Goal: Task Accomplishment & Management: Manage account settings

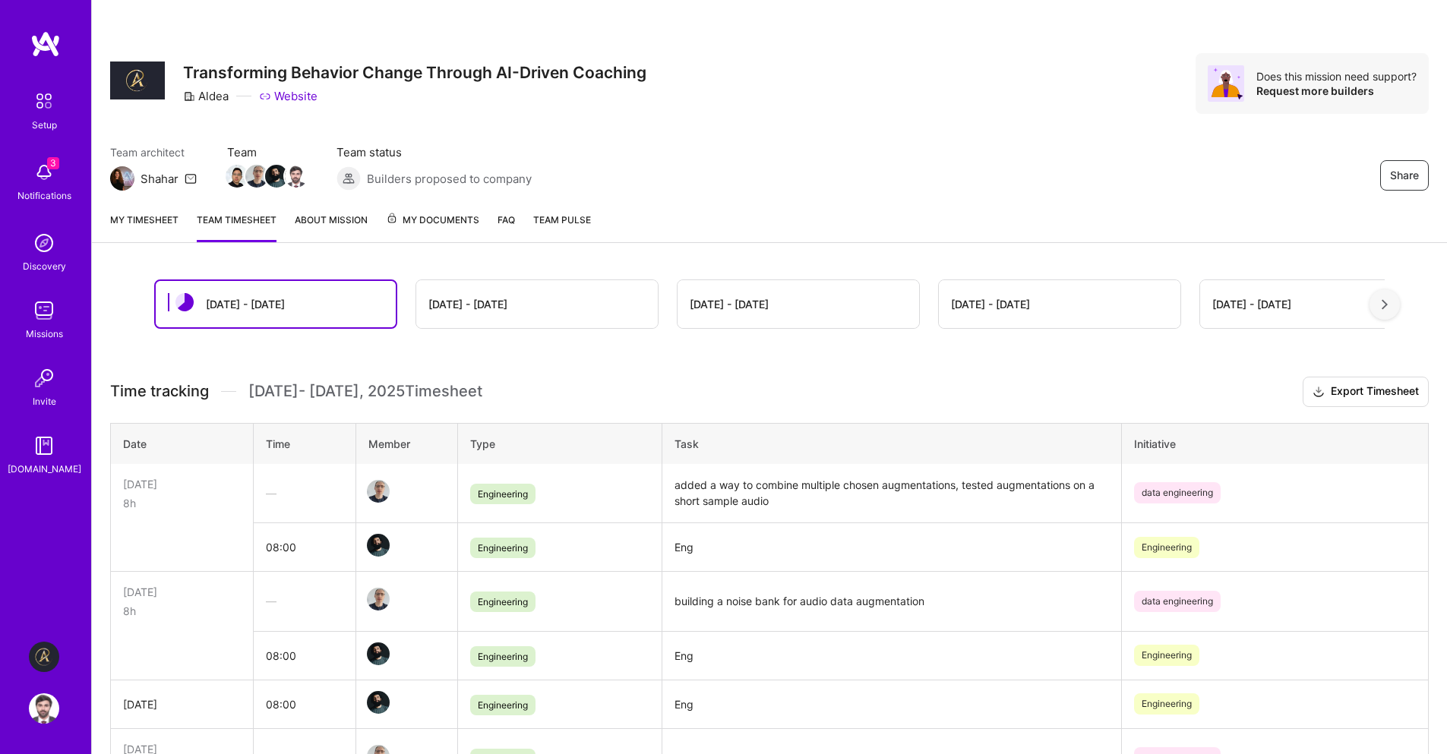
click at [152, 213] on link "My timesheet" at bounding box center [144, 227] width 68 height 30
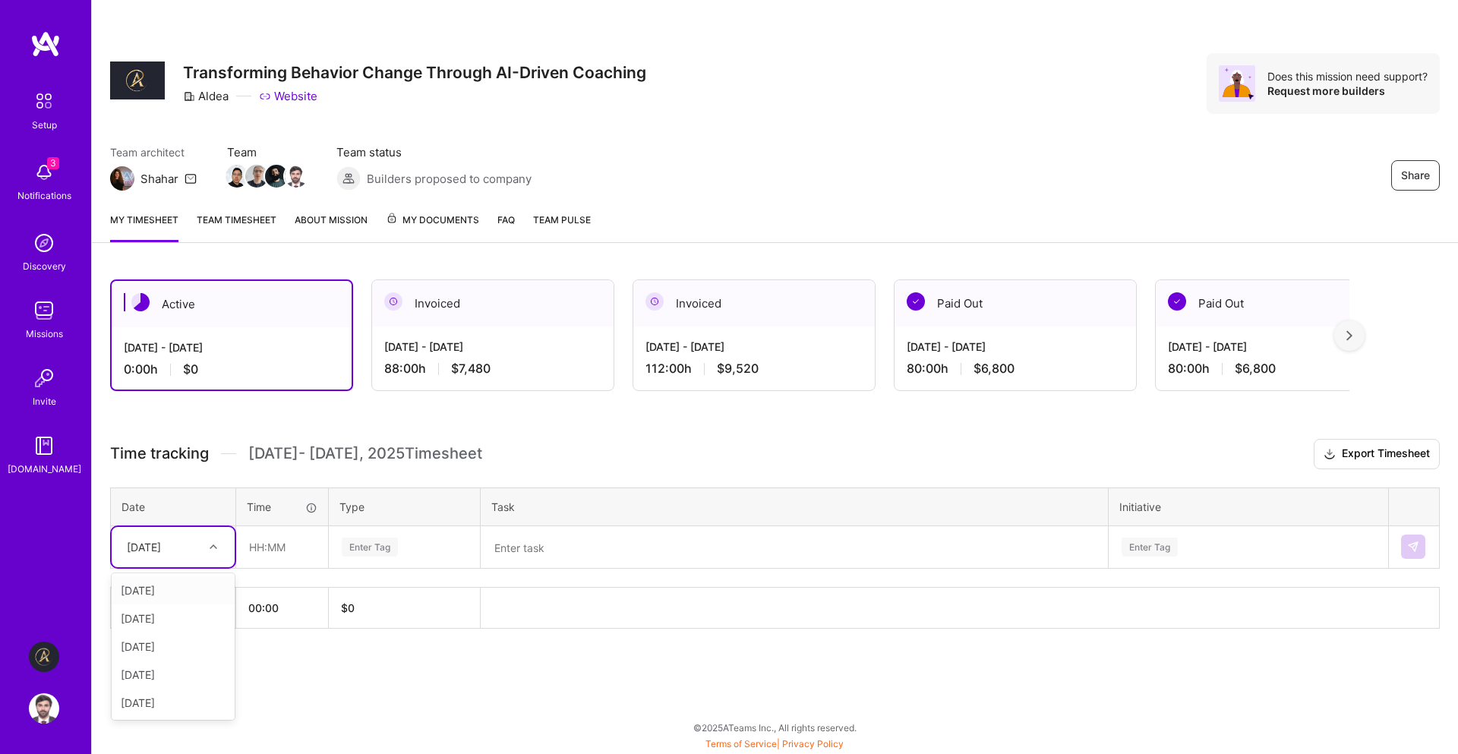
click at [185, 562] on div "[DATE]" at bounding box center [173, 547] width 123 height 40
click at [171, 679] on div "[DATE]" at bounding box center [173, 675] width 123 height 28
click at [296, 548] on input "text" at bounding box center [282, 547] width 90 height 40
type input "08:00"
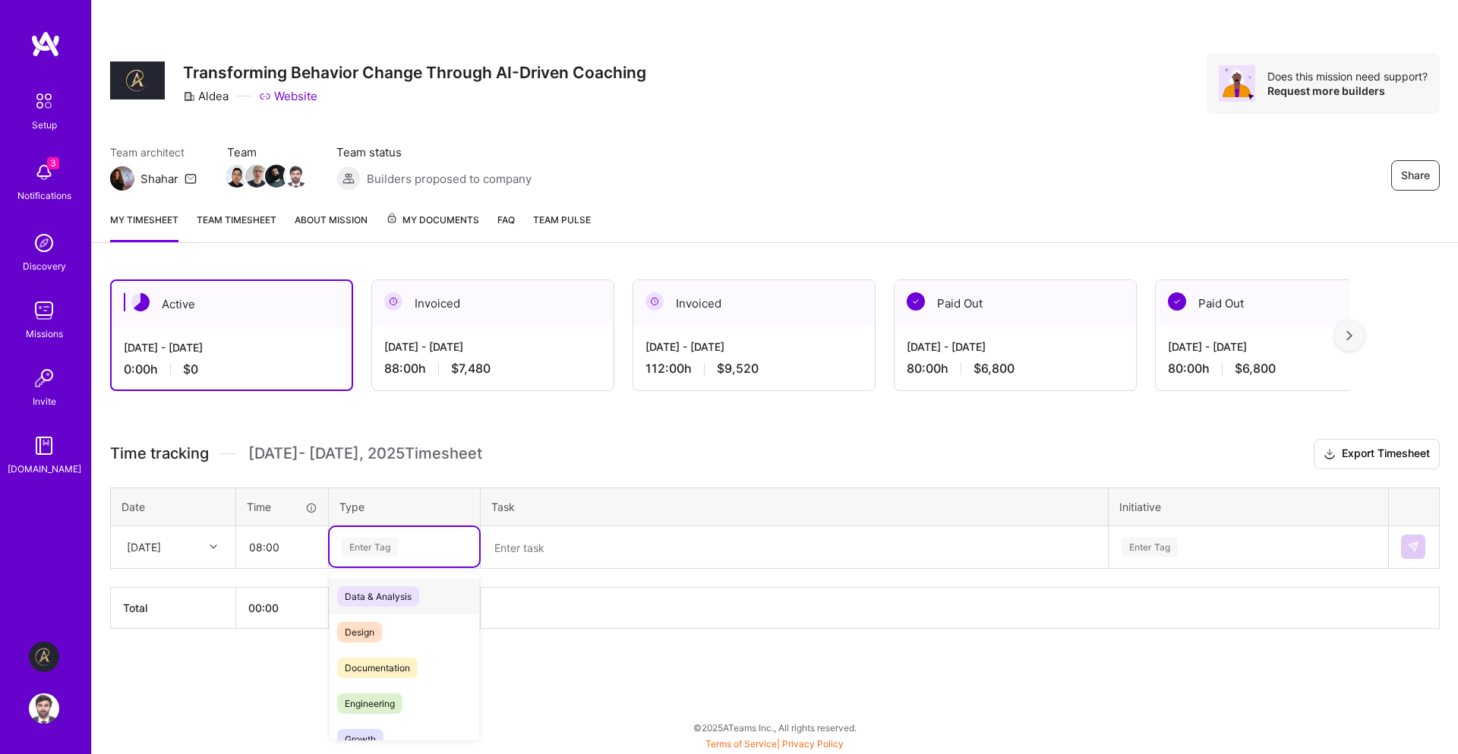
click at [390, 542] on div "Enter Tag" at bounding box center [370, 548] width 56 height 24
click at [403, 621] on div "Engineering" at bounding box center [405, 613] width 150 height 36
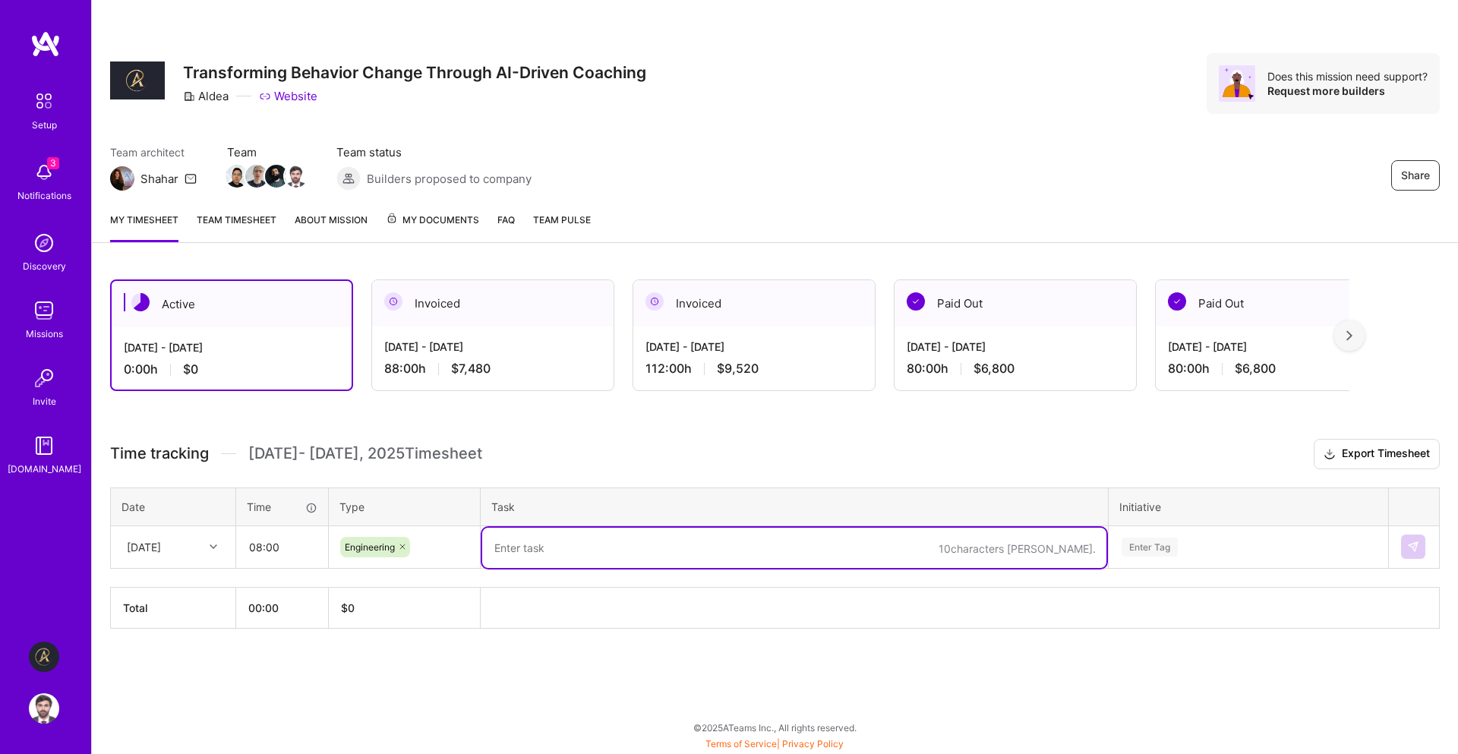
click at [564, 541] on textarea at bounding box center [794, 548] width 624 height 40
paste textarea "displayed conn id, session id on main page, added filter for conn id on fronten…"
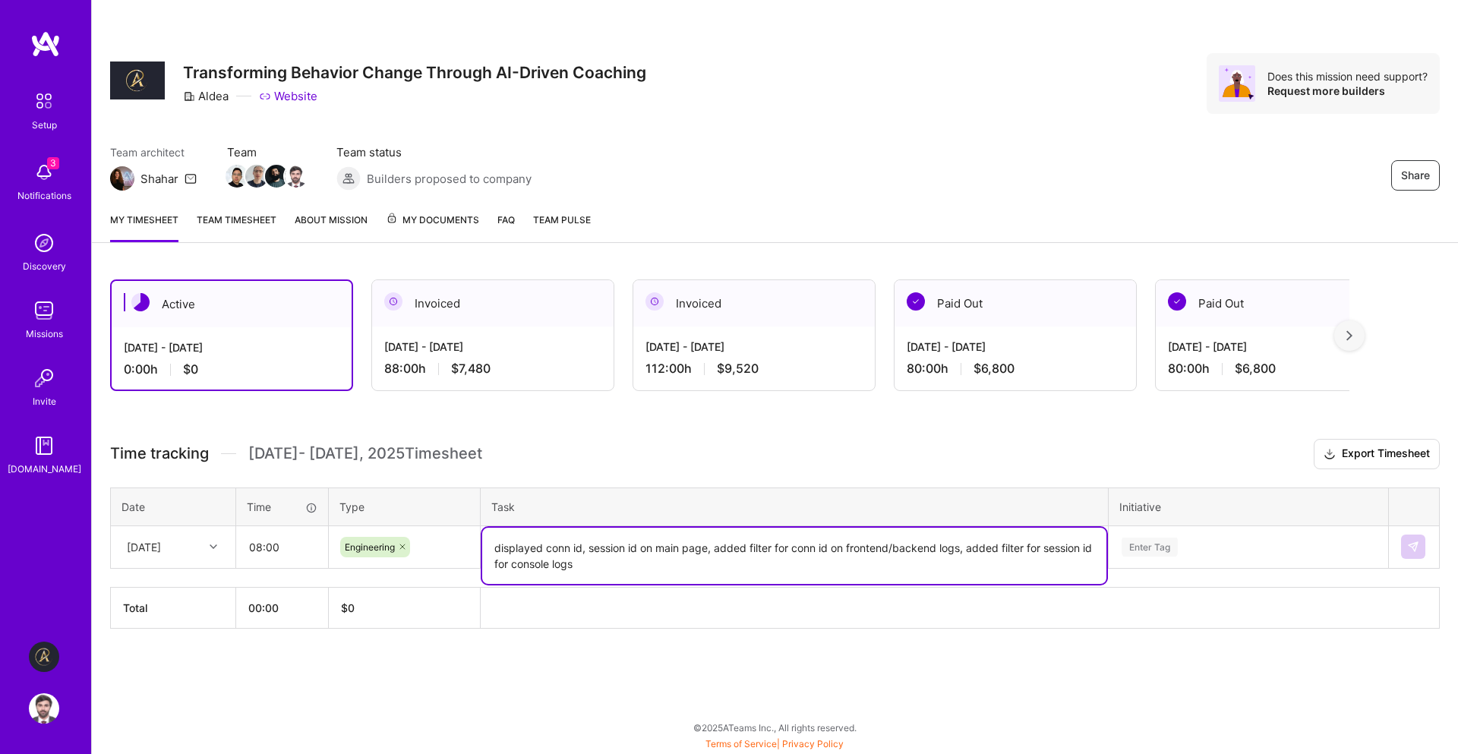
type textarea "displayed conn id, session id on main page, added filter for conn id on fronten…"
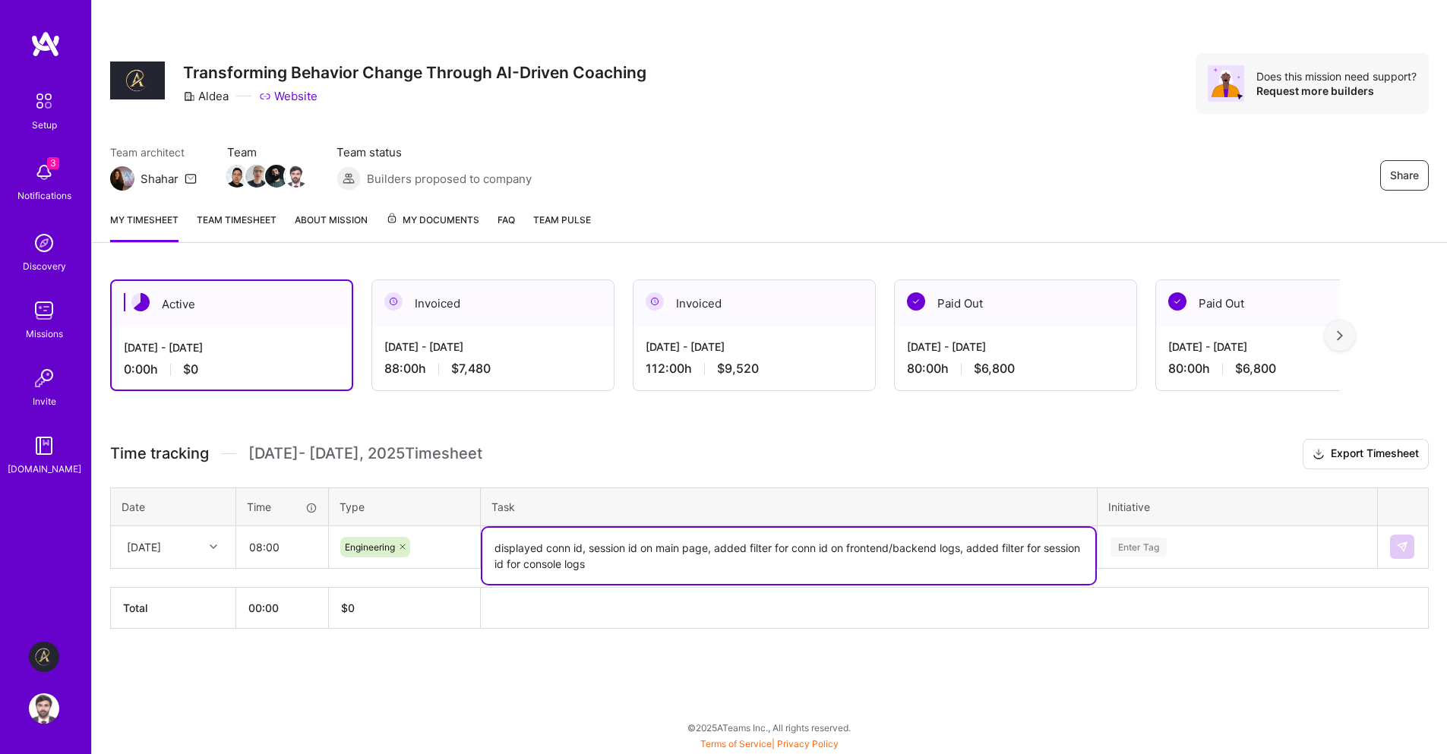
click at [1278, 540] on div "Enter Tag" at bounding box center [1237, 547] width 278 height 40
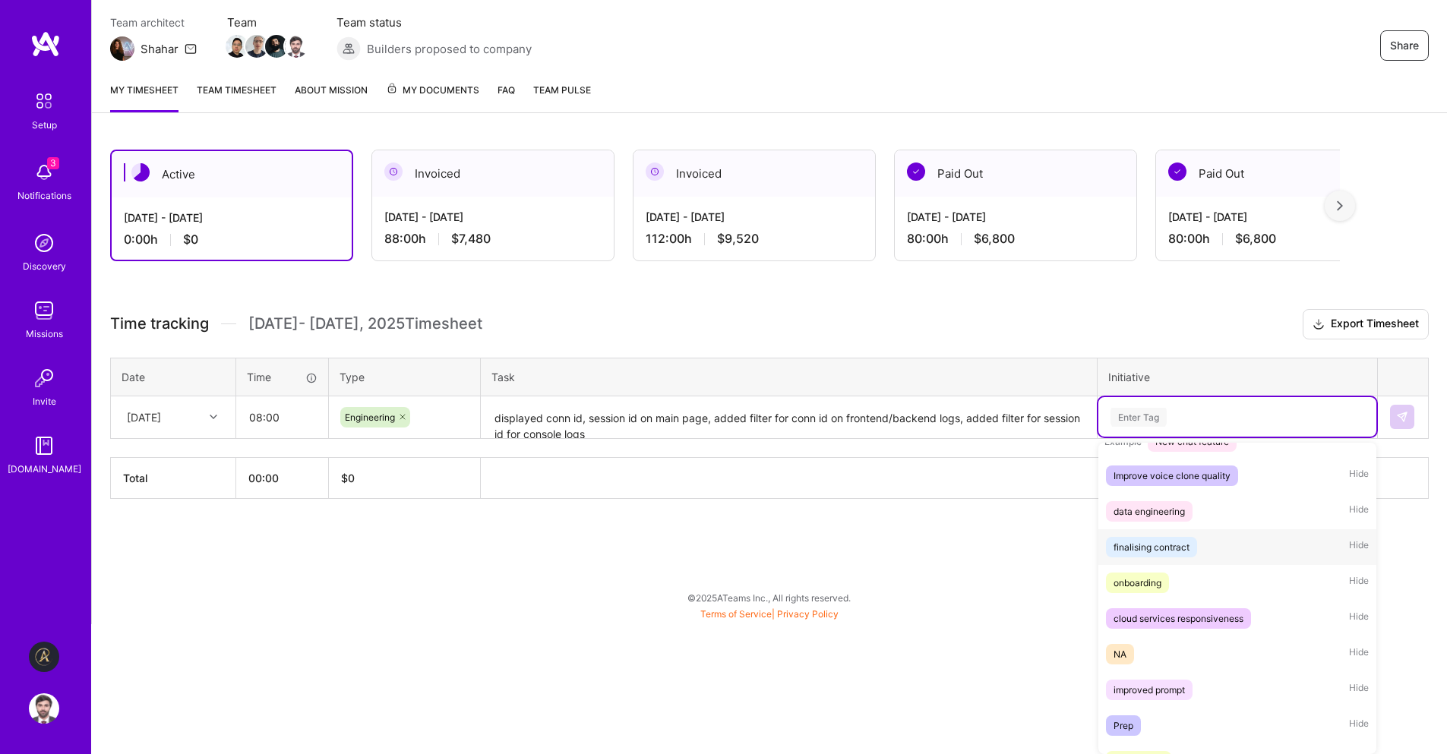
scroll to position [357, 0]
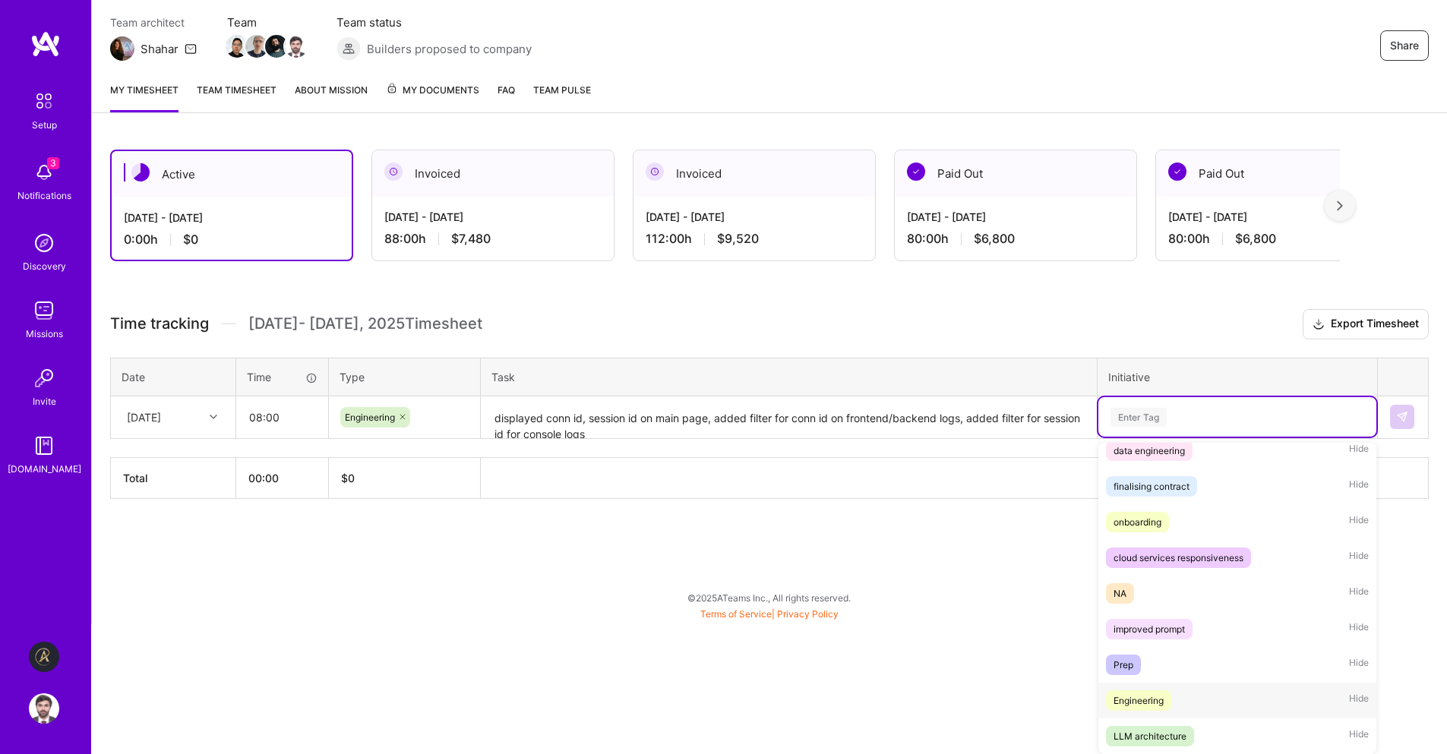
click at [1205, 691] on div "Engineering Hide" at bounding box center [1237, 701] width 278 height 36
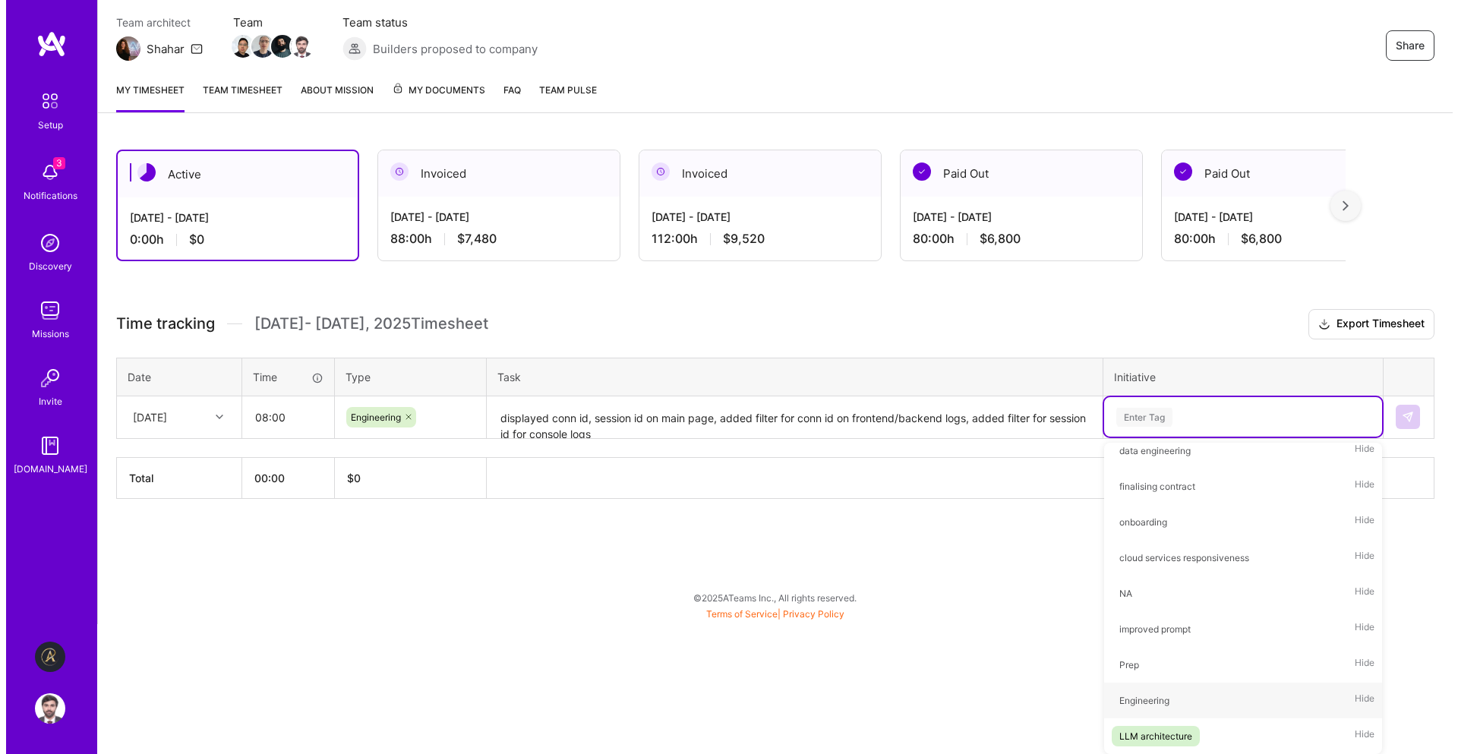
scroll to position [0, 0]
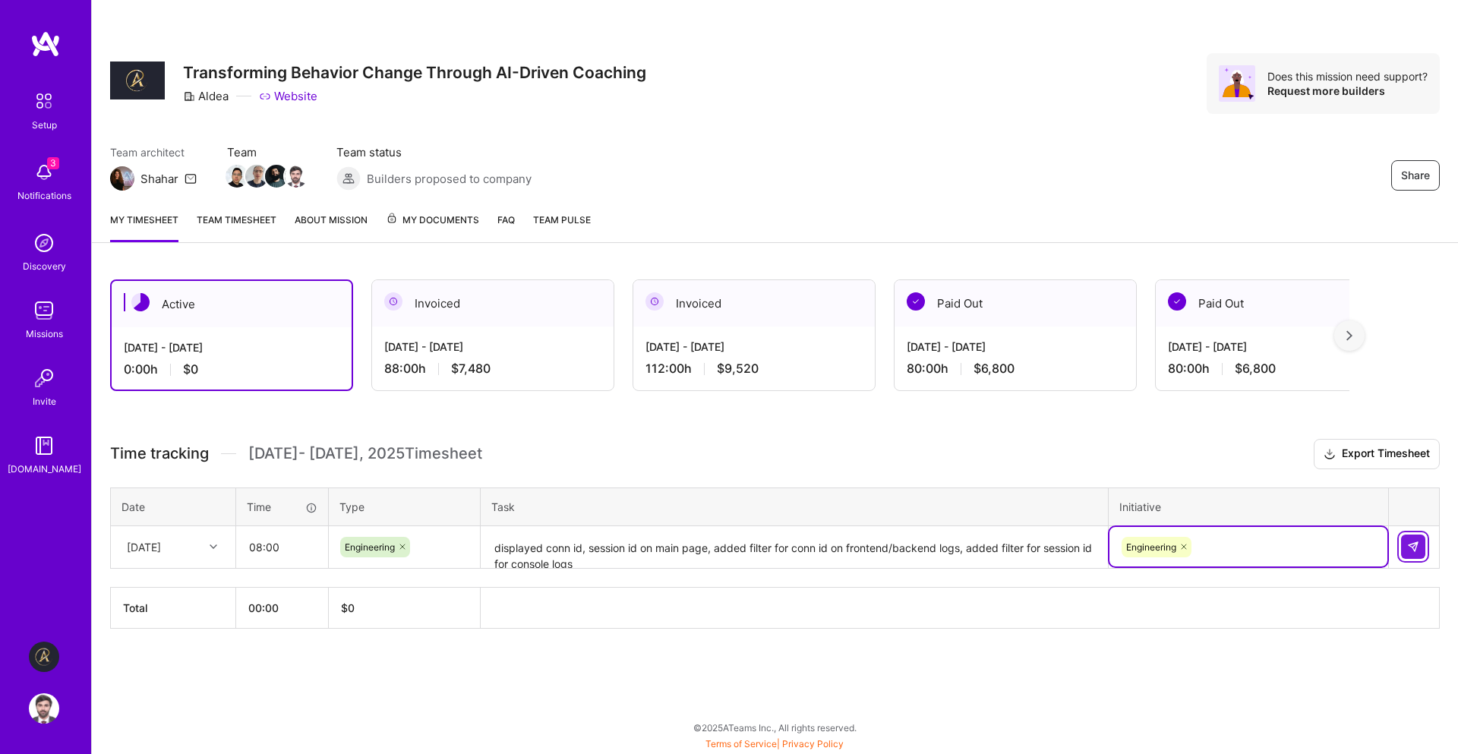
click at [1410, 545] on img at bounding box center [1414, 547] width 12 height 12
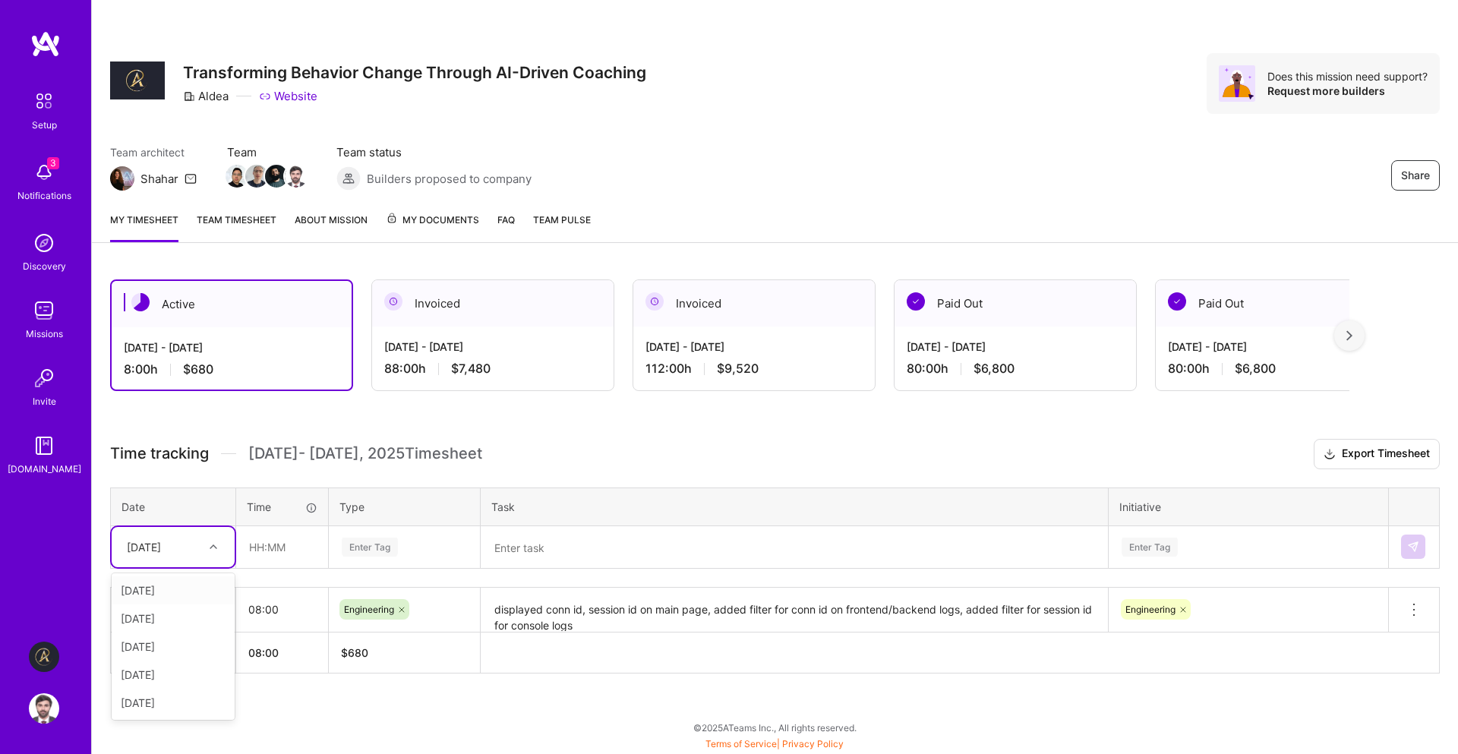
click at [186, 559] on div "[DATE]" at bounding box center [161, 547] width 84 height 25
click at [177, 645] on div "[DATE]" at bounding box center [173, 647] width 123 height 28
click at [296, 558] on input "text" at bounding box center [282, 547] width 90 height 40
type input "08:00"
click at [408, 539] on div "Enter Tag" at bounding box center [404, 547] width 128 height 19
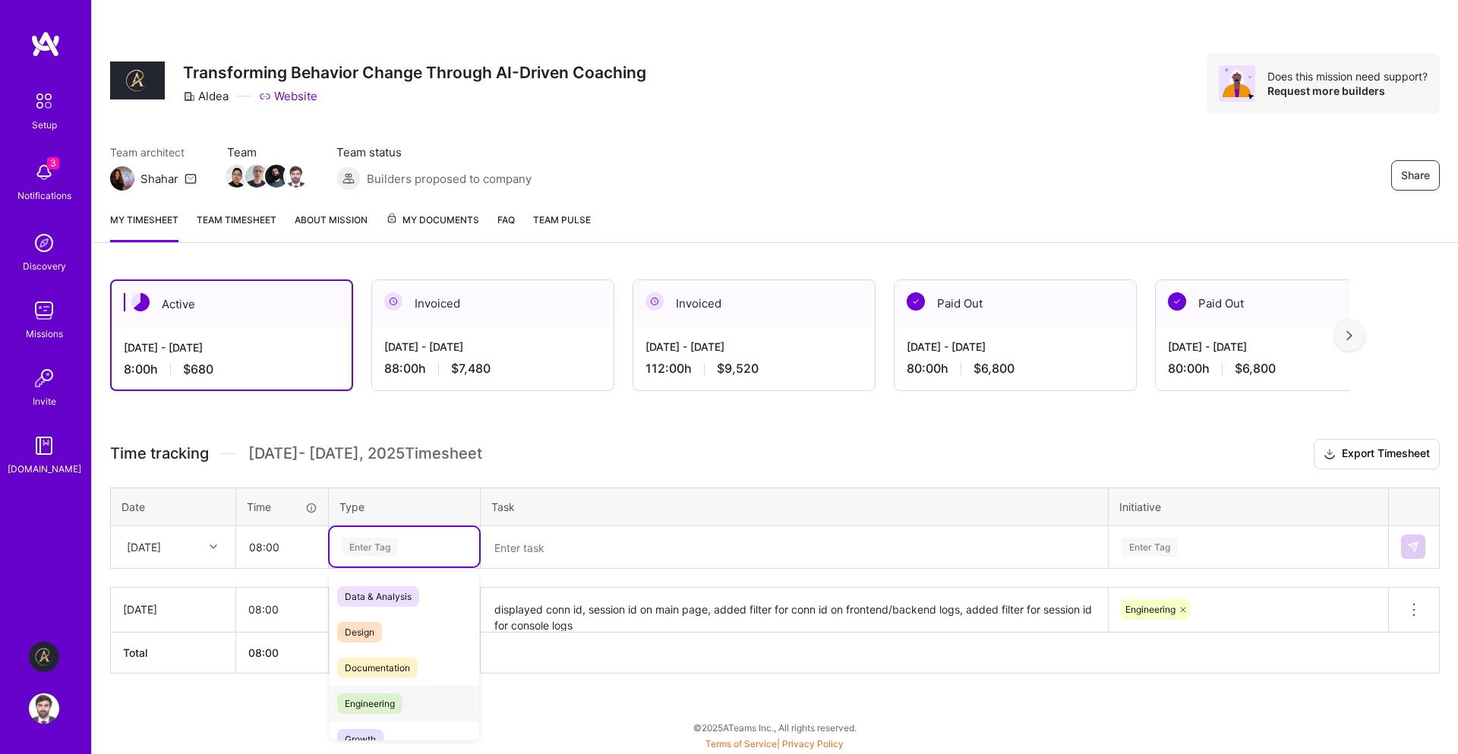
click at [397, 706] on span "Engineering" at bounding box center [369, 704] width 65 height 21
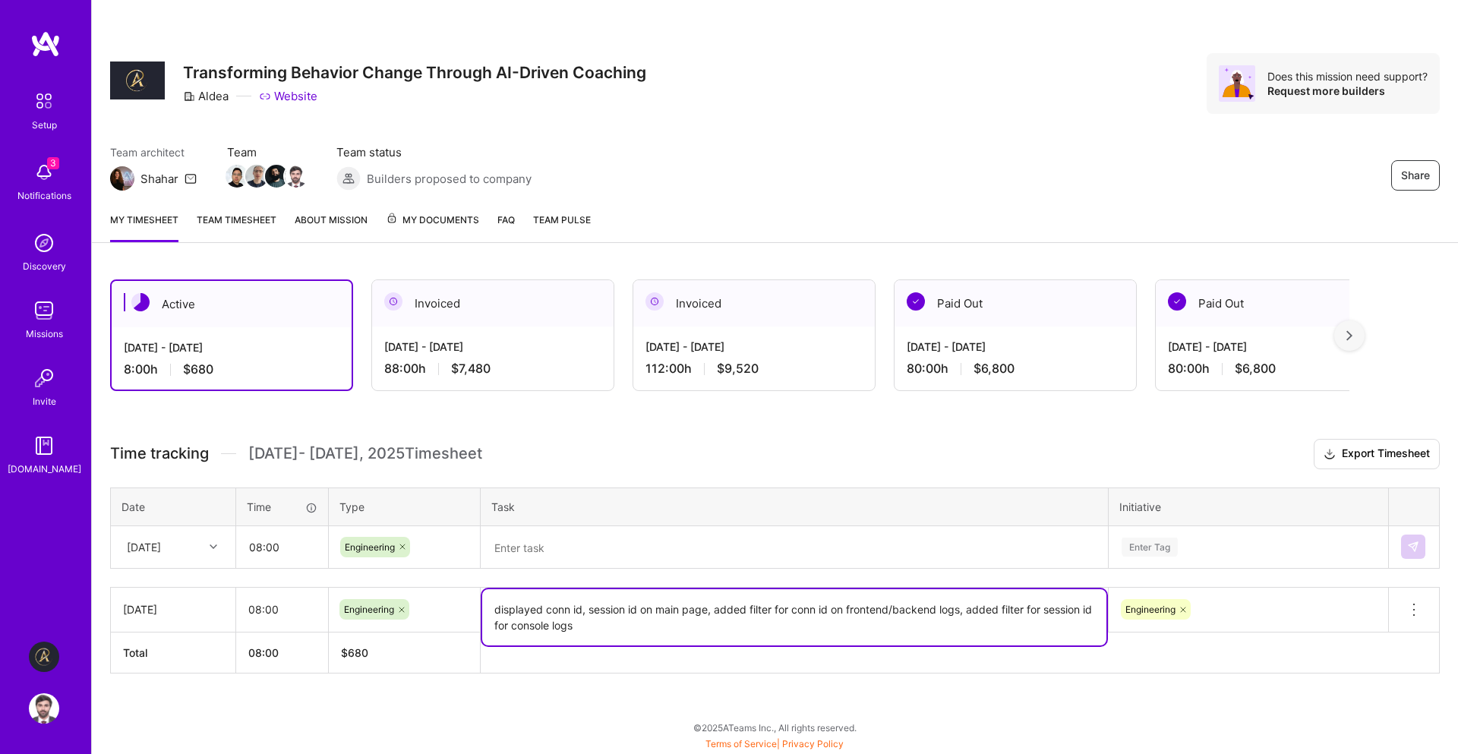
drag, startPoint x: 844, startPoint y: 611, endPoint x: 962, endPoint y: 615, distance: 118.6
click at [962, 615] on textarea "displayed conn id, session id on main page, added filter for conn id on fronten…" at bounding box center [794, 617] width 624 height 56
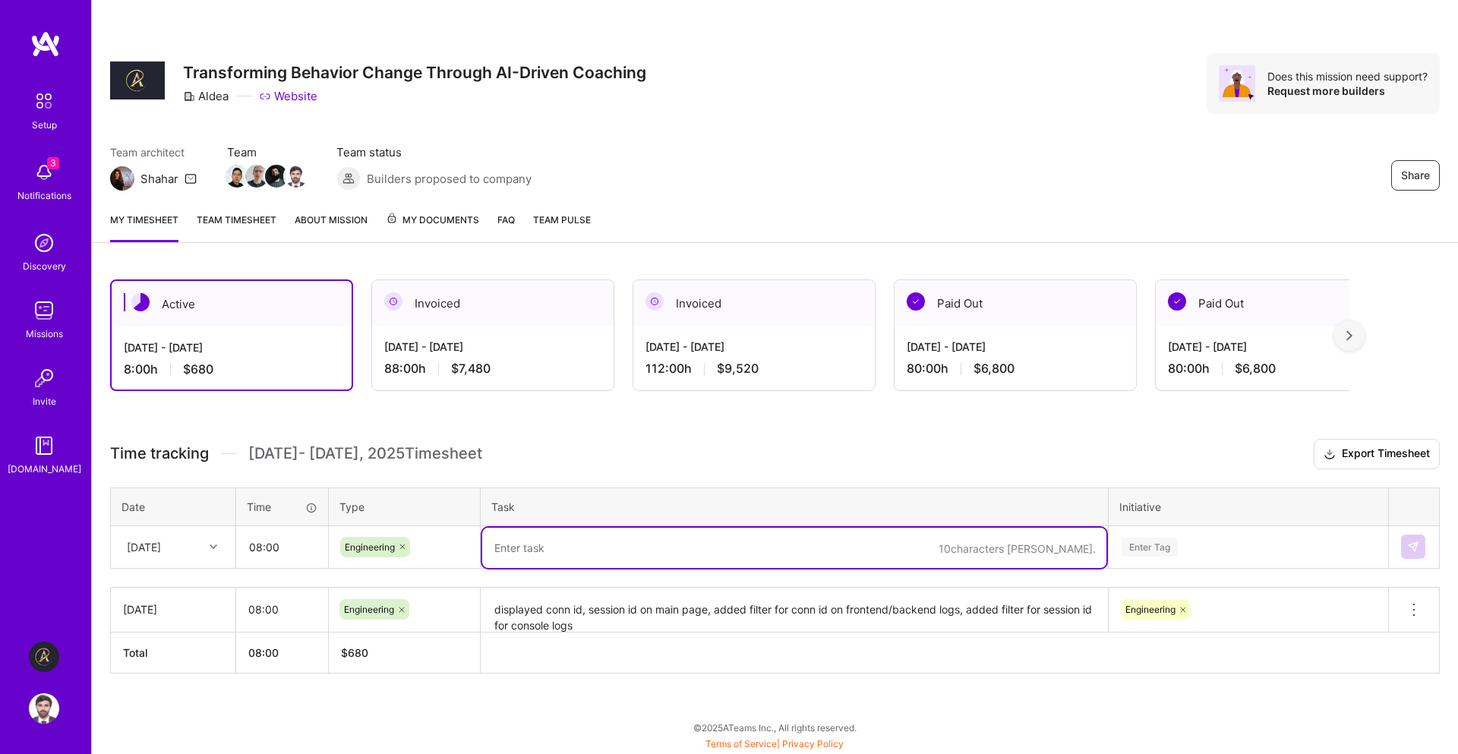
click at [588, 532] on textarea at bounding box center [794, 548] width 624 height 40
paste textarea "frontend/backend logs"
type textarea "frontend/backend logs"
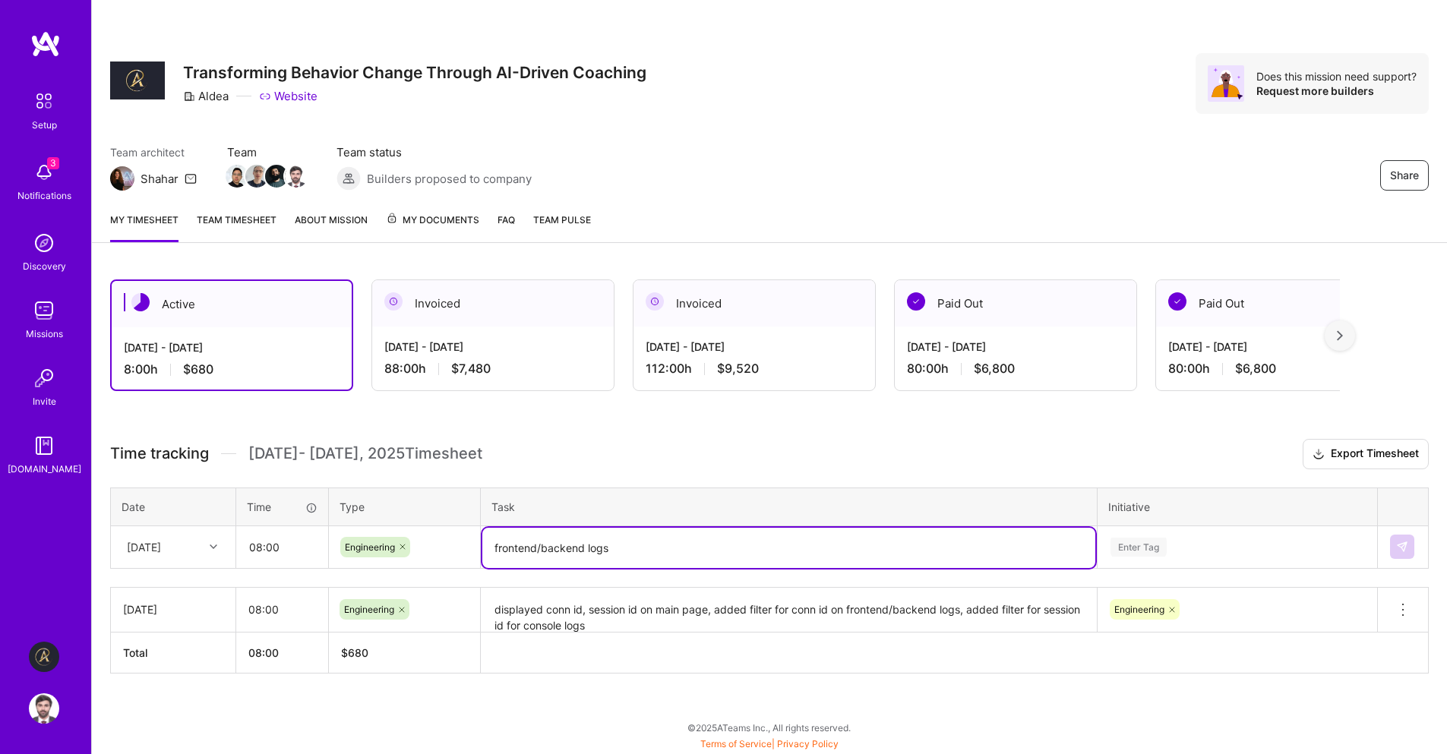
click at [1200, 540] on div "Enter Tag" at bounding box center [1237, 547] width 278 height 40
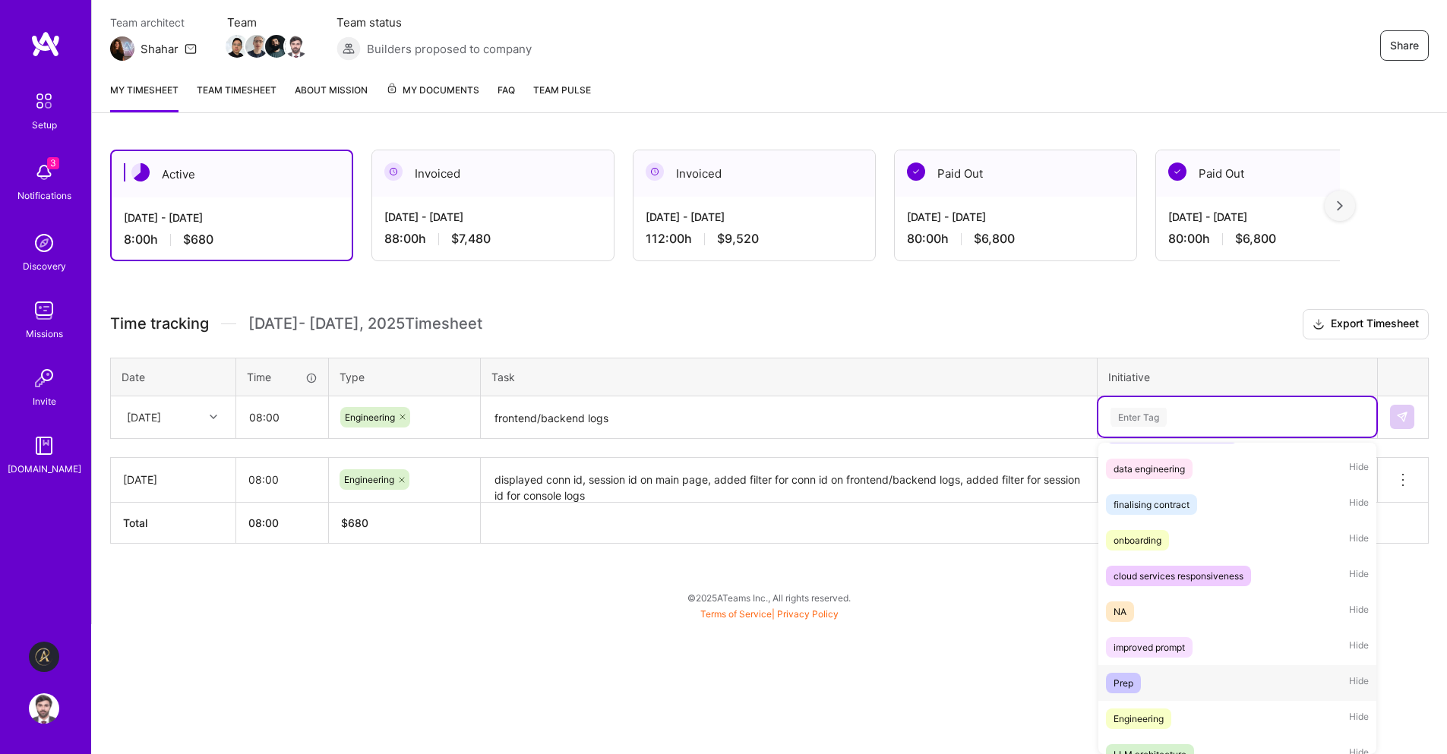
scroll to position [357, 0]
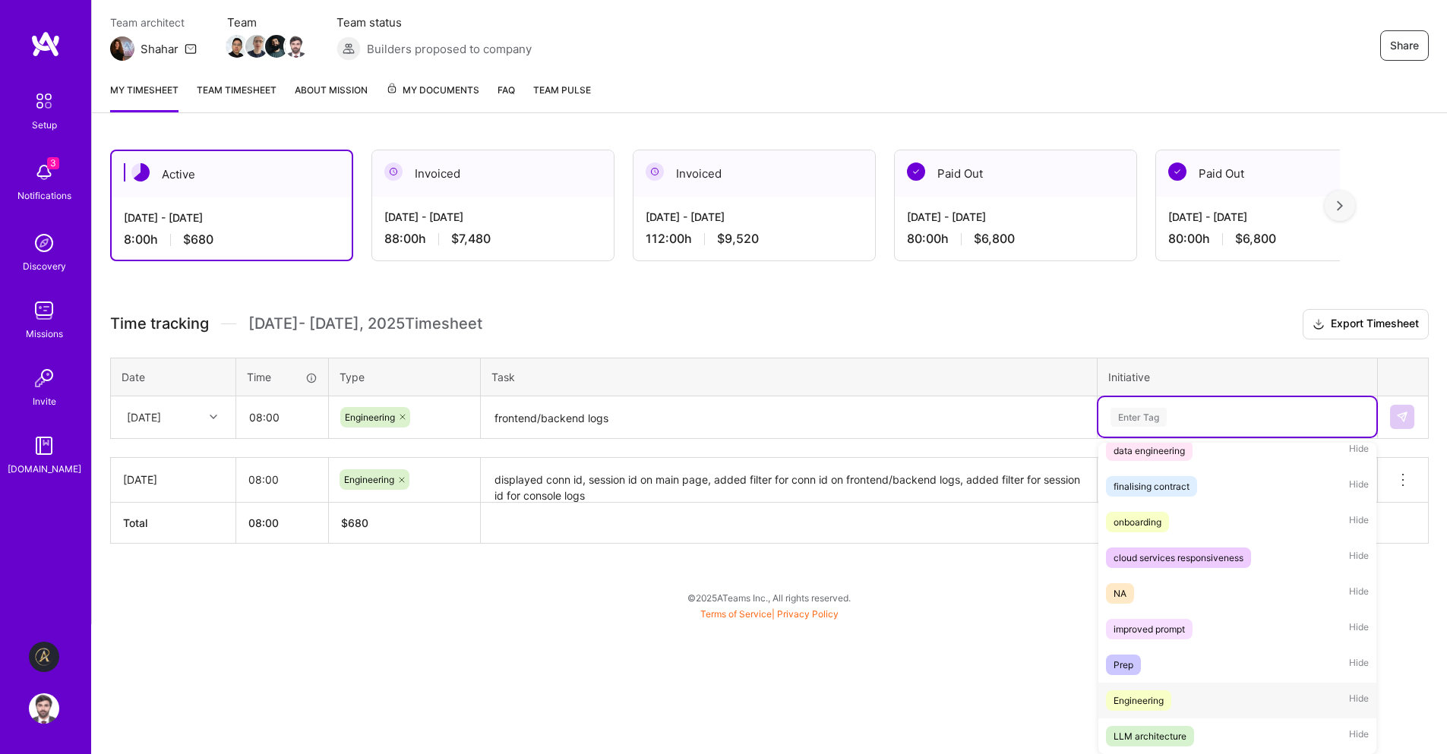
click at [1174, 700] on div "Engineering Hide" at bounding box center [1237, 701] width 278 height 36
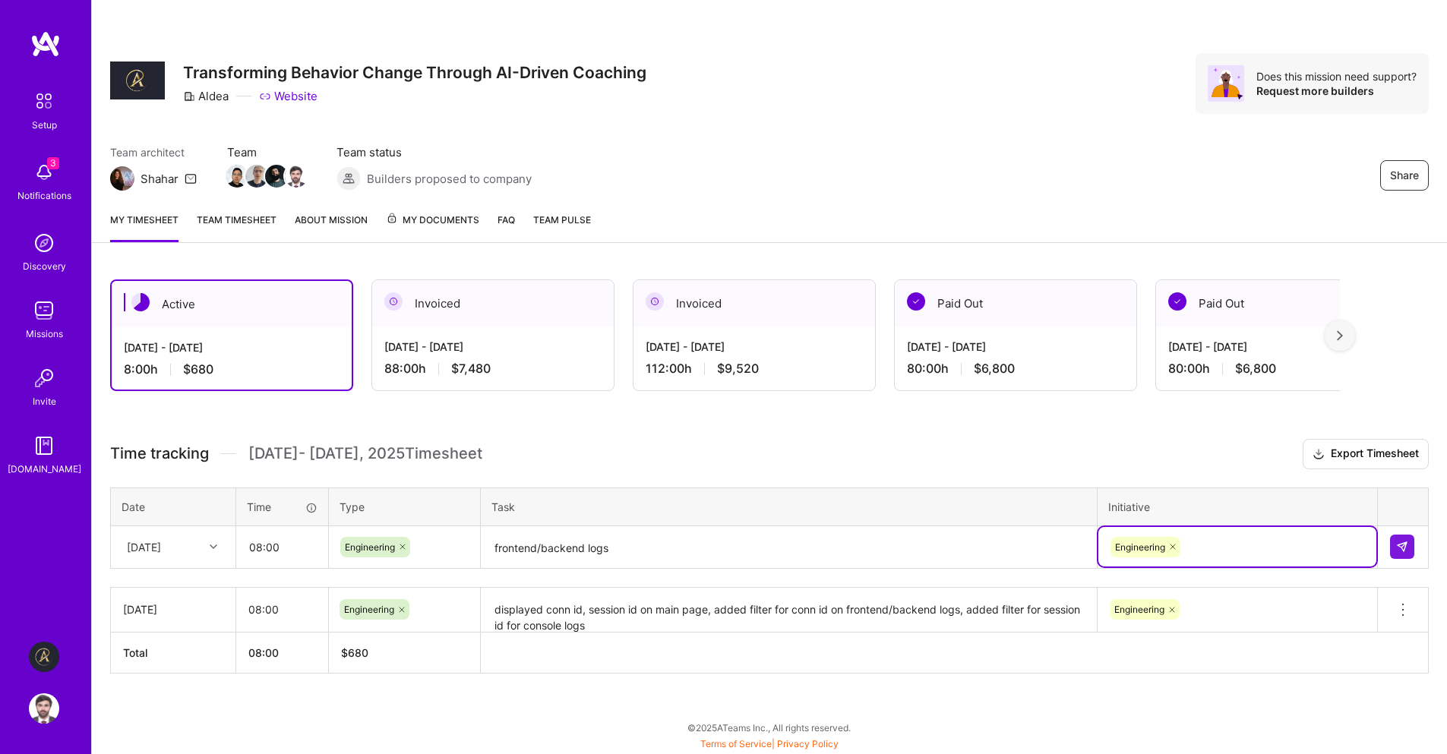
scroll to position [0, 0]
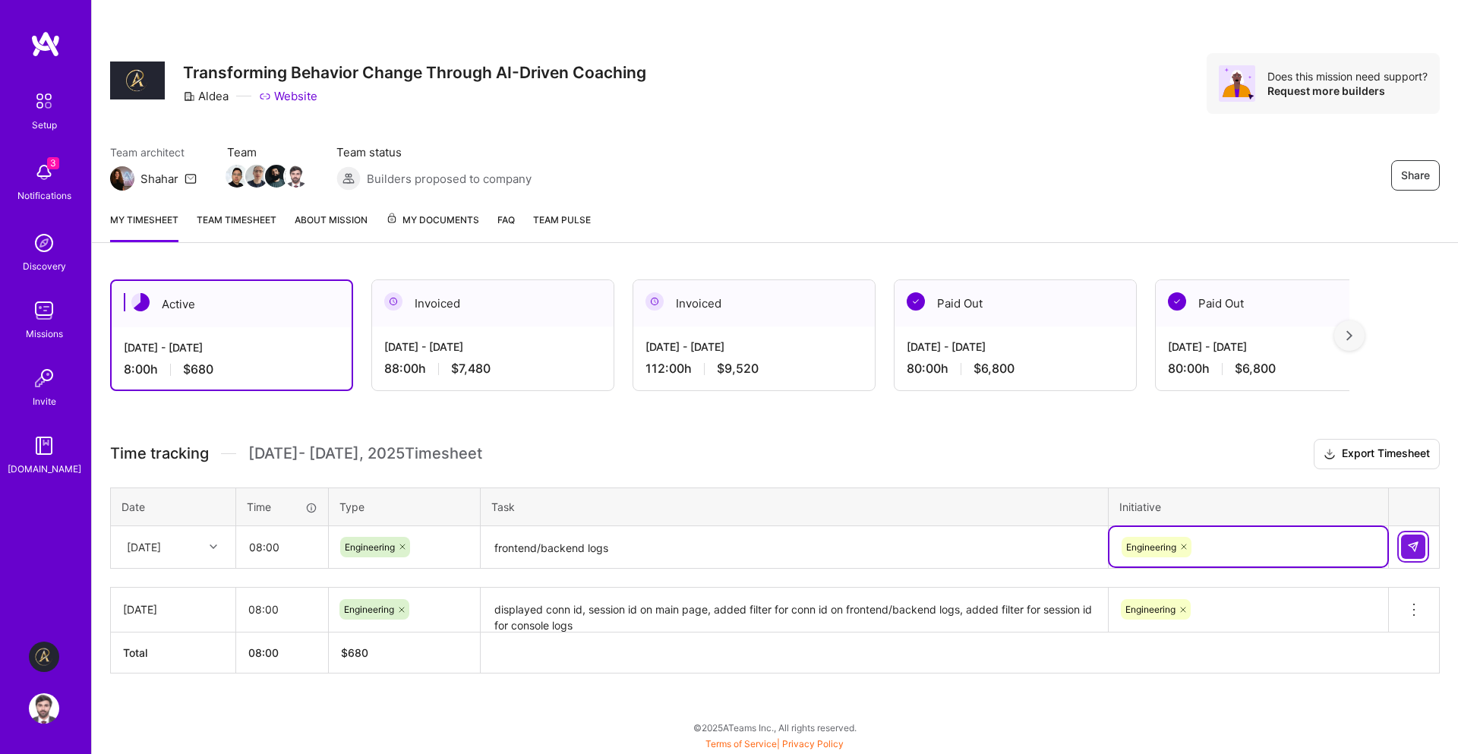
click at [1410, 545] on img at bounding box center [1414, 547] width 12 height 12
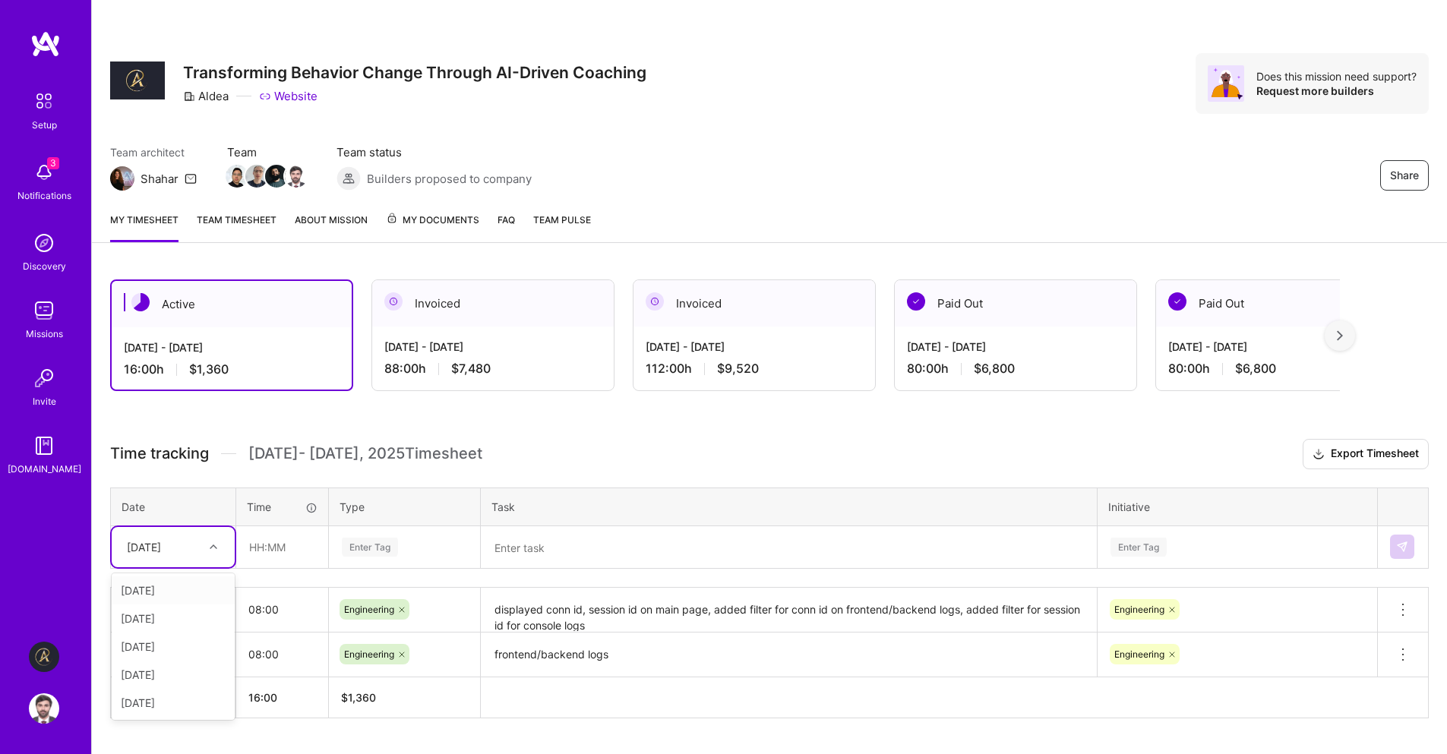
click at [213, 549] on icon at bounding box center [214, 547] width 8 height 8
click at [200, 675] on div "[DATE]" at bounding box center [173, 675] width 123 height 28
click at [290, 542] on input "text" at bounding box center [282, 547] width 90 height 40
type input "08:00"
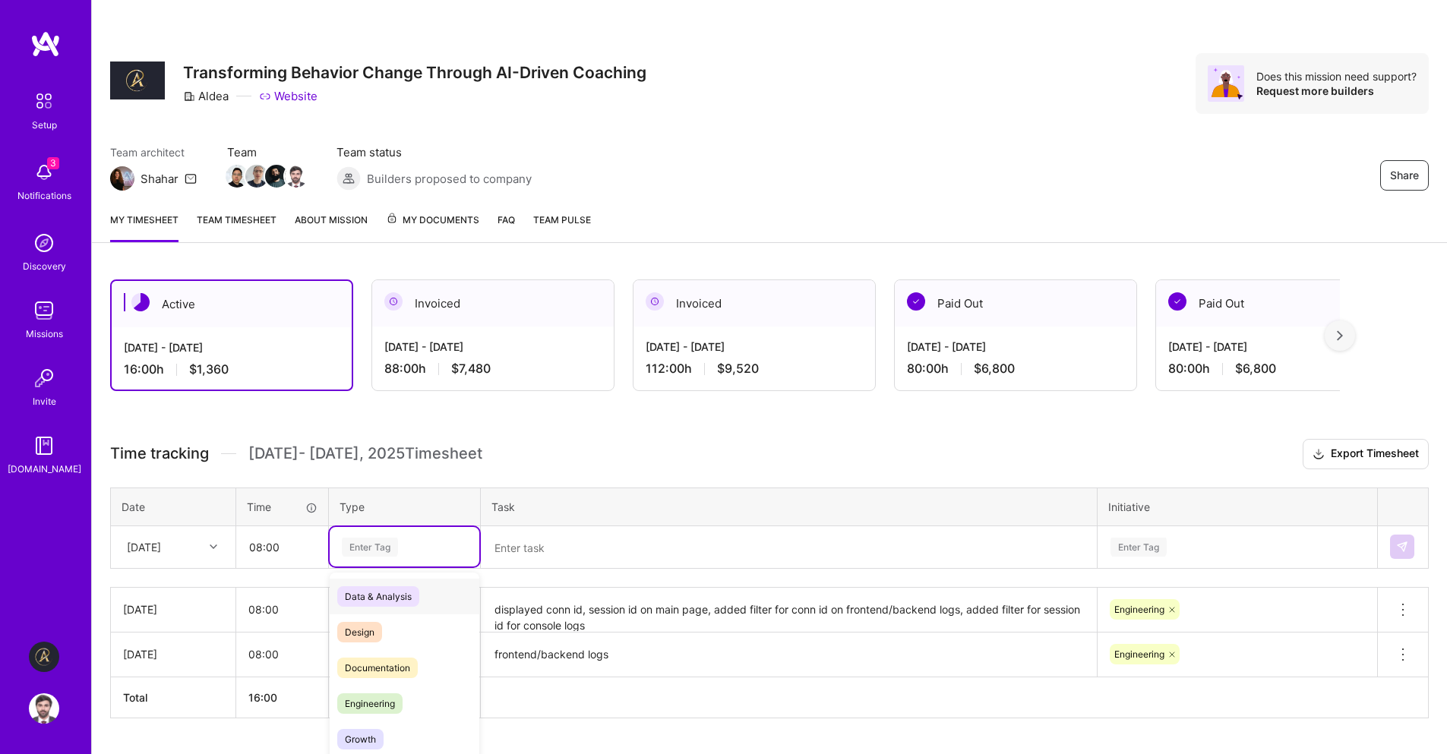
scroll to position [39, 0]
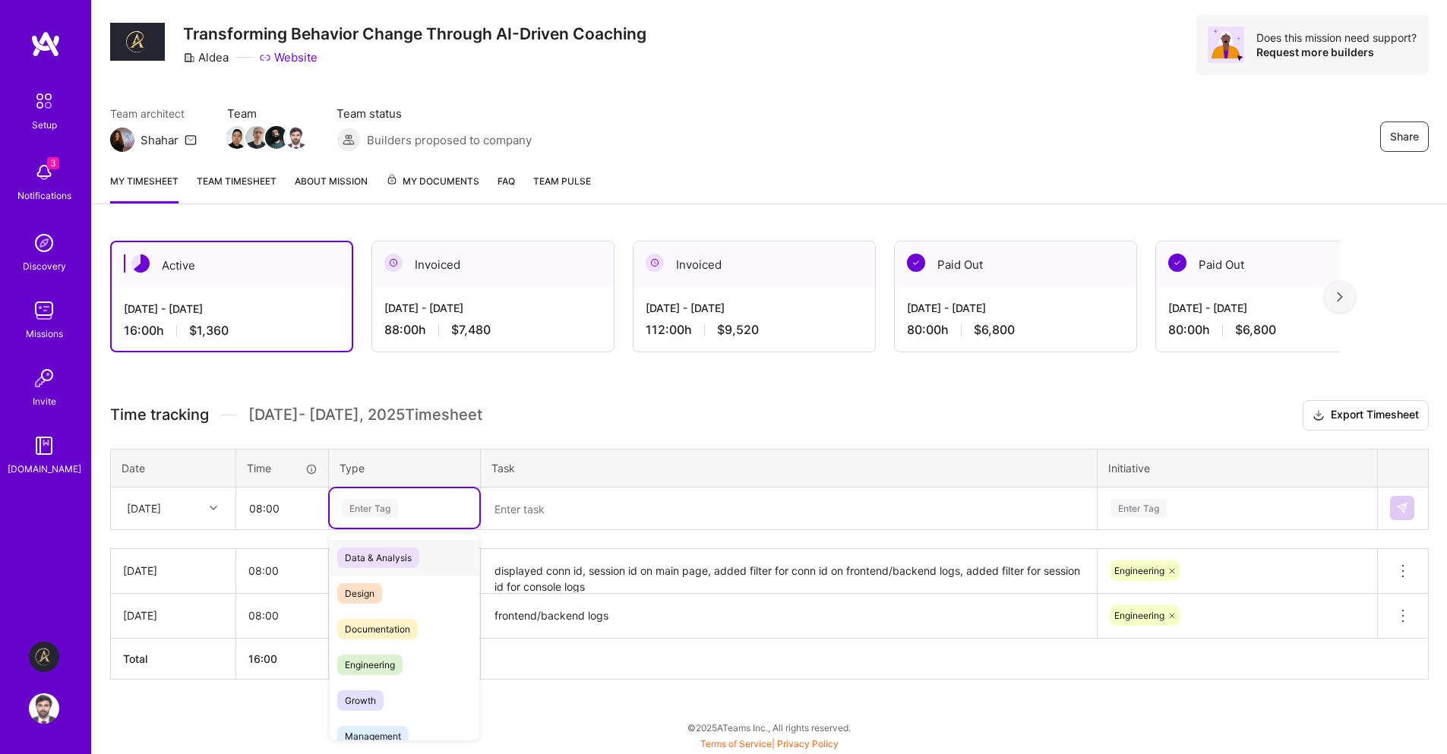
click at [381, 528] on div "option Engineering, selected. option Data & Analysis focused, 0 of 2. 17 result…" at bounding box center [405, 508] width 150 height 40
click at [387, 653] on div "Engineering" at bounding box center [405, 665] width 150 height 36
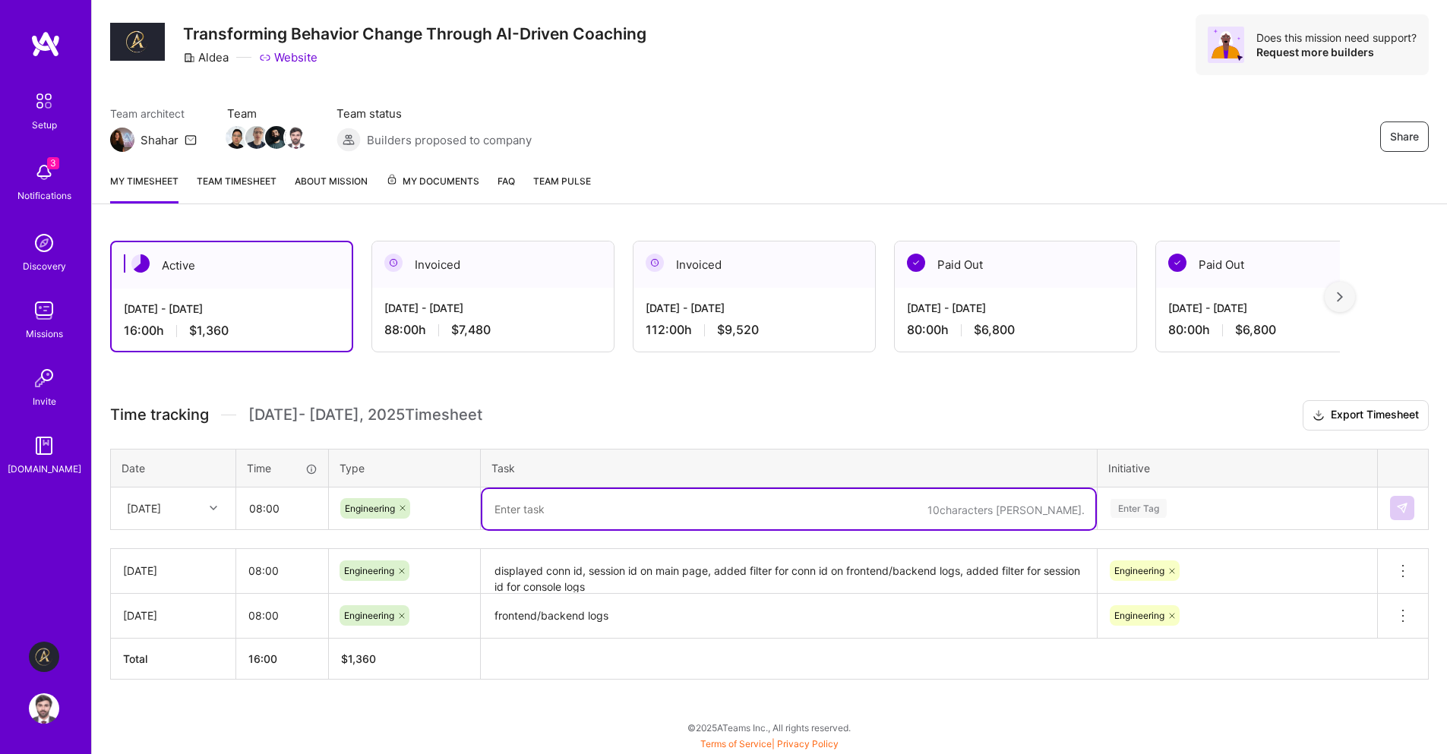
click at [560, 515] on textarea at bounding box center [788, 509] width 613 height 40
paste textarea "added filter for session id om frontend logs, jury rigged connection ids to ses…"
type textarea "added filter for session id om frontend logs, jury rigged connection ids to ses…"
click at [1248, 512] on div "Enter Tag" at bounding box center [1237, 508] width 278 height 40
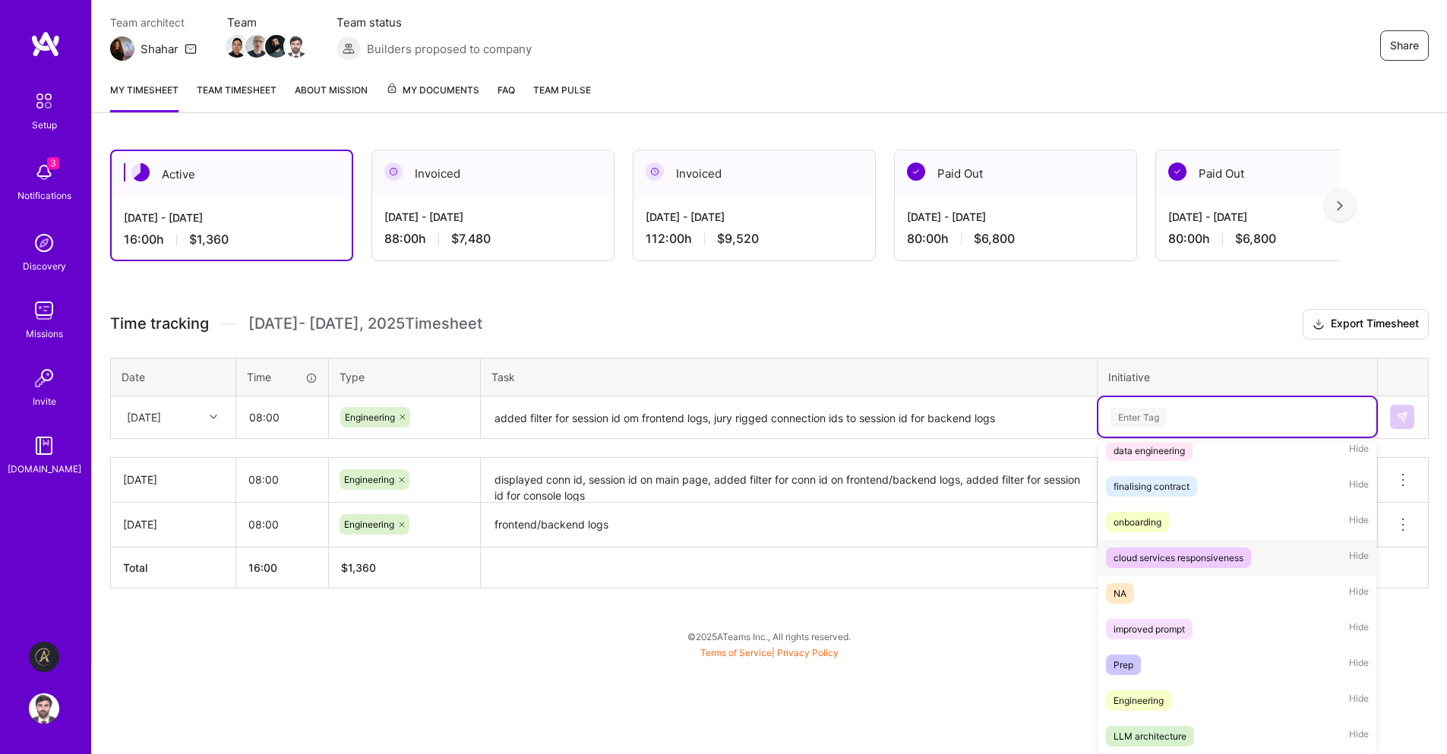
scroll to position [357, 0]
click at [1189, 702] on div "Engineering Hide" at bounding box center [1237, 701] width 278 height 36
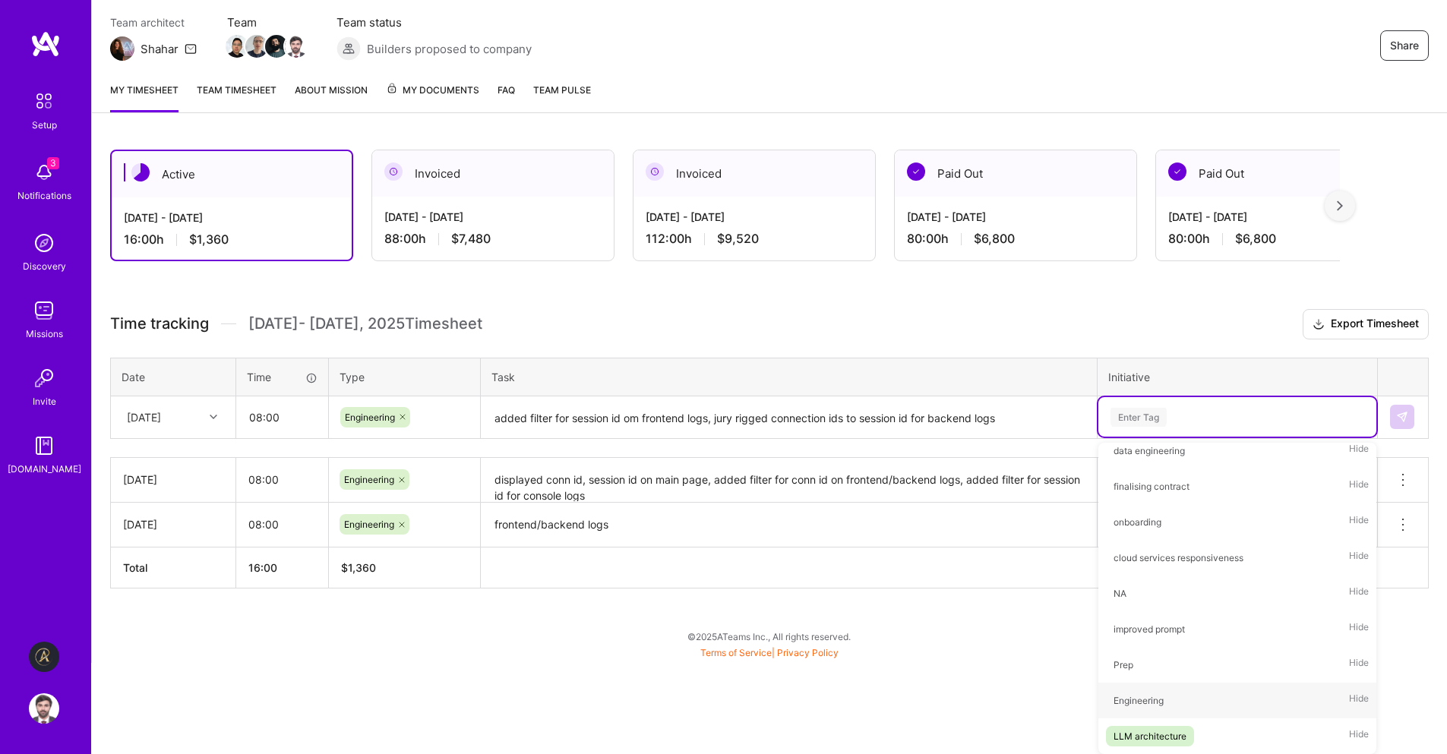
scroll to position [39, 0]
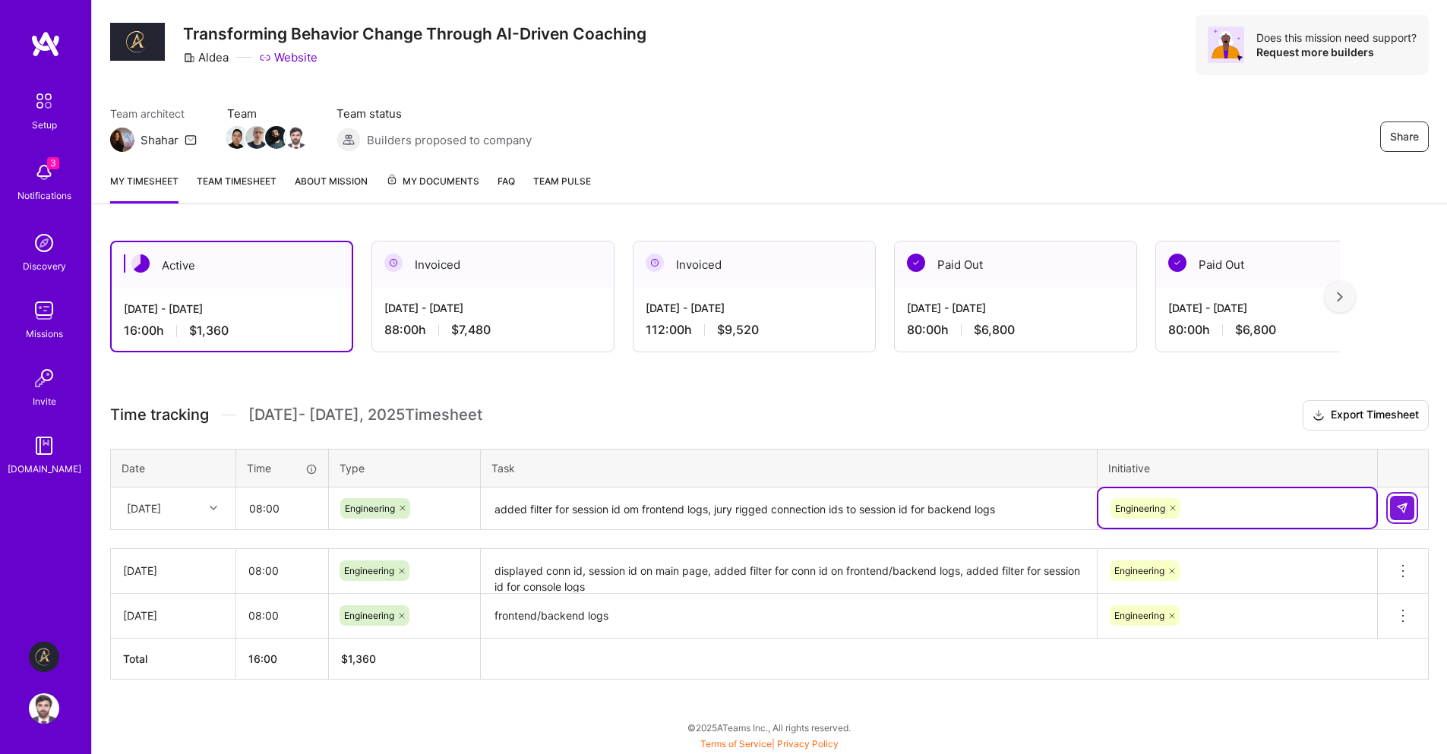
click at [1405, 514] on img at bounding box center [1402, 508] width 12 height 12
